Goal: Task Accomplishment & Management: Manage account settings

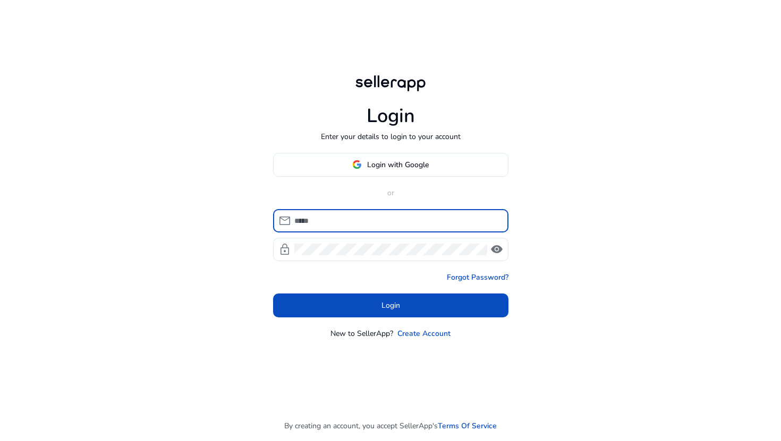
click at [351, 220] on input at bounding box center [397, 221] width 206 height 12
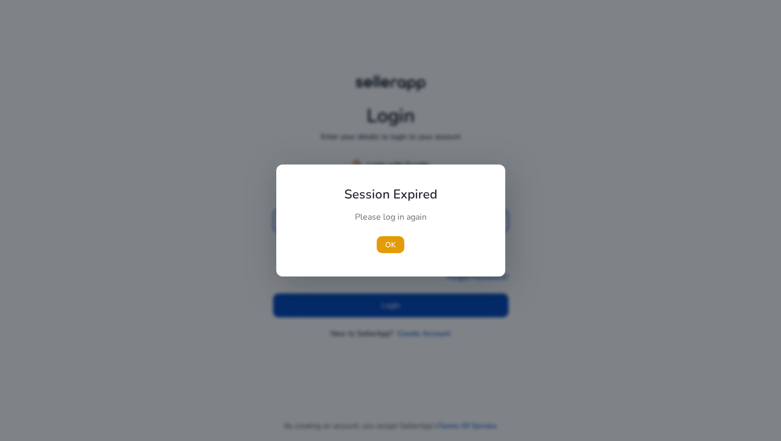
click at [487, 201] on div "Session Expired Please log in again [GEOGRAPHIC_DATA]" at bounding box center [390, 220] width 203 height 87
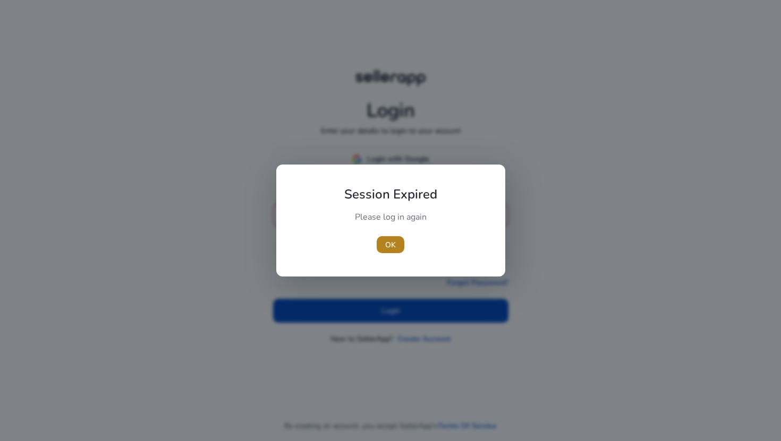
click at [399, 248] on span "button" at bounding box center [391, 244] width 28 height 25
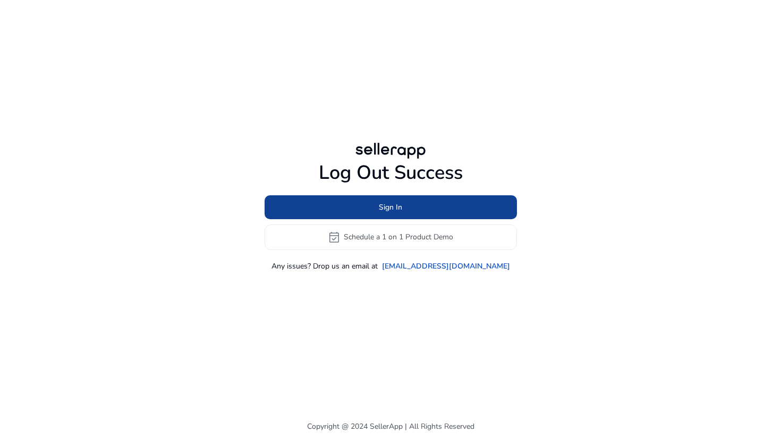
click at [410, 211] on span at bounding box center [390, 206] width 252 height 25
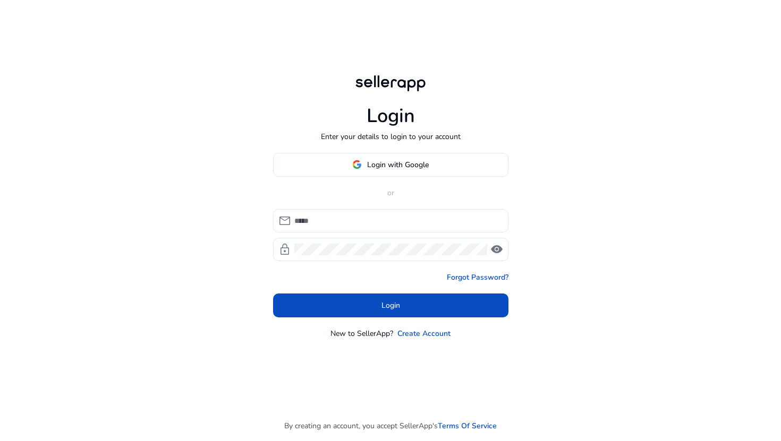
click at [376, 223] on input at bounding box center [397, 221] width 206 height 12
click at [394, 219] on input at bounding box center [397, 221] width 206 height 12
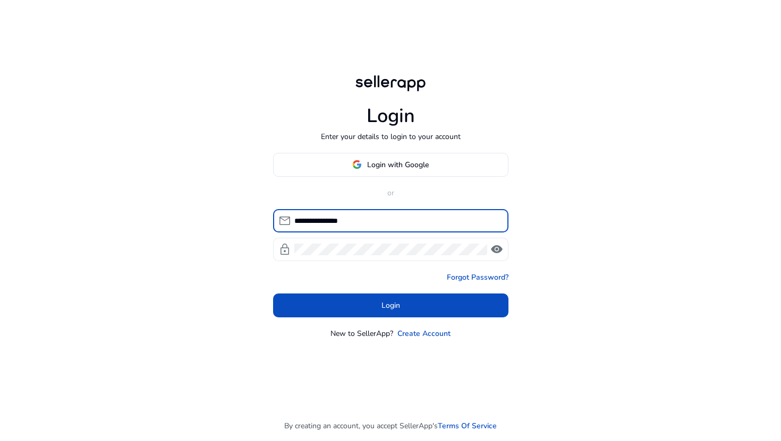
type input "**********"
